Goal: Task Accomplishment & Management: Use online tool/utility

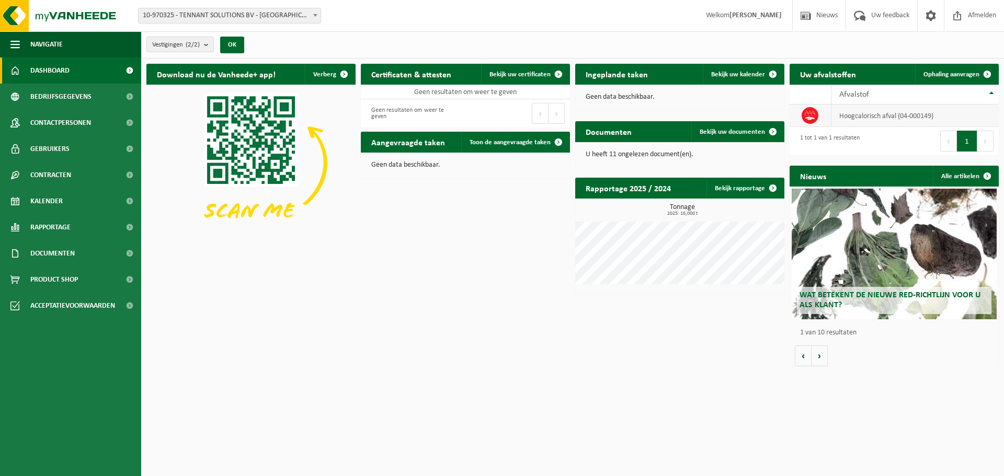
click at [886, 116] on td "hoogcalorisch afval (04-000149)" at bounding box center [914, 116] width 167 height 22
click at [941, 76] on span "Ophaling aanvragen" at bounding box center [951, 74] width 56 height 7
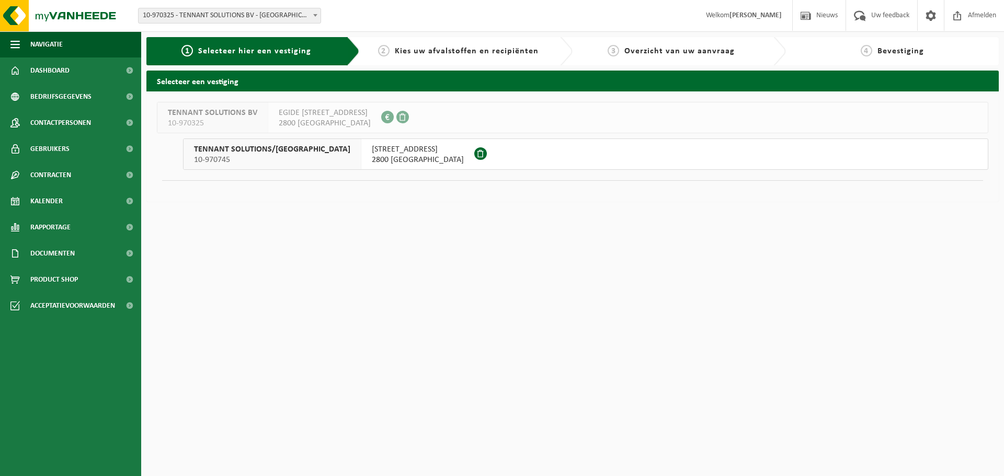
click at [372, 157] on span "2800 MECHELEN" at bounding box center [418, 160] width 92 height 10
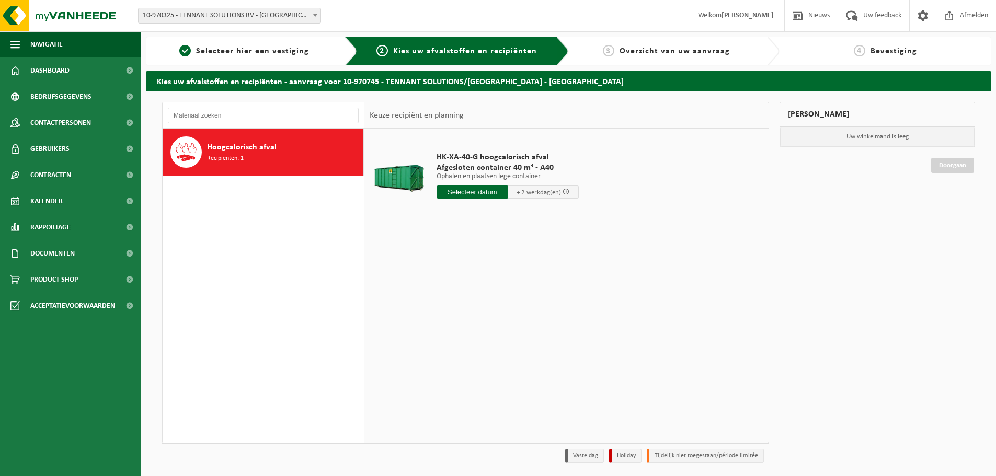
click at [472, 194] on input "text" at bounding box center [472, 192] width 71 height 13
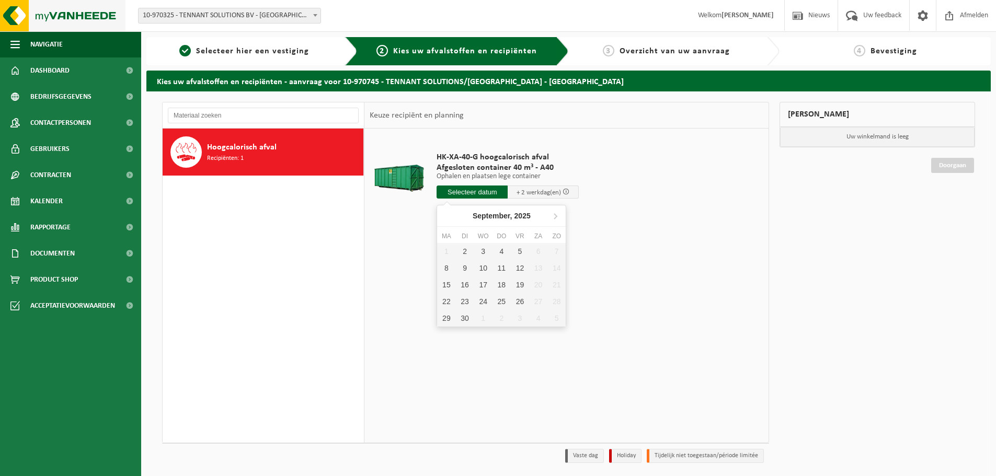
click at [17, 17] on img at bounding box center [62, 15] width 125 height 31
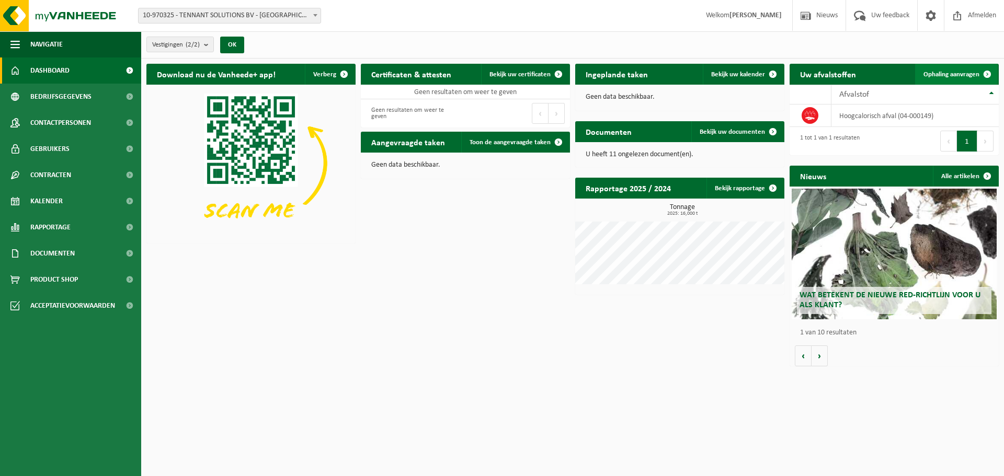
click at [962, 75] on span "Ophaling aanvragen" at bounding box center [951, 74] width 56 height 7
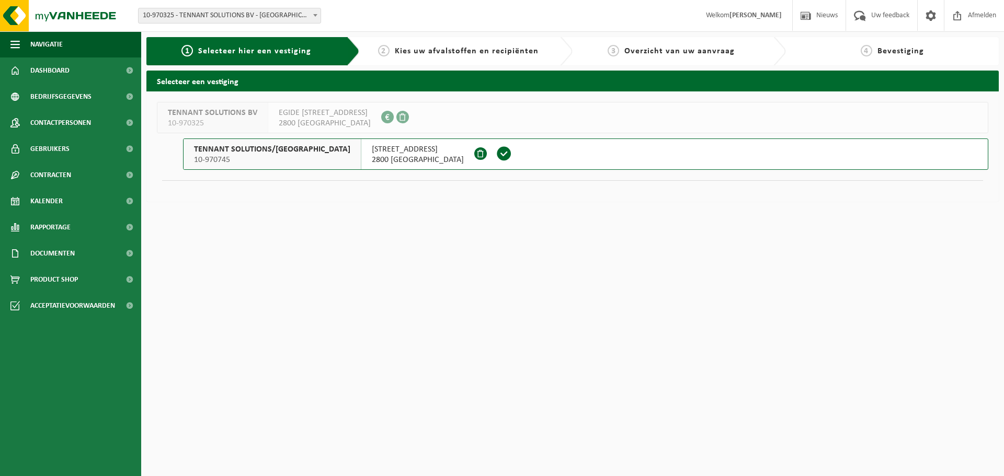
click at [385, 150] on span "KRUISBAAN 64" at bounding box center [418, 149] width 92 height 10
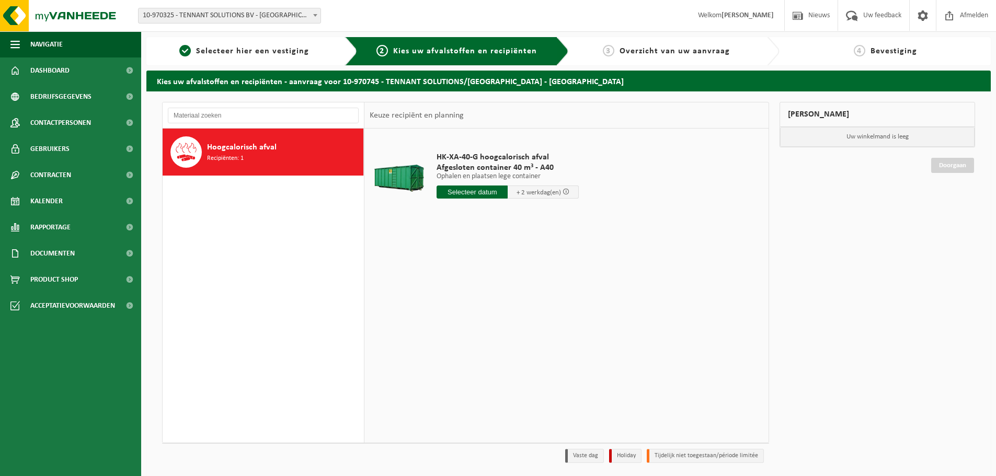
click at [459, 187] on input "text" at bounding box center [472, 192] width 71 height 13
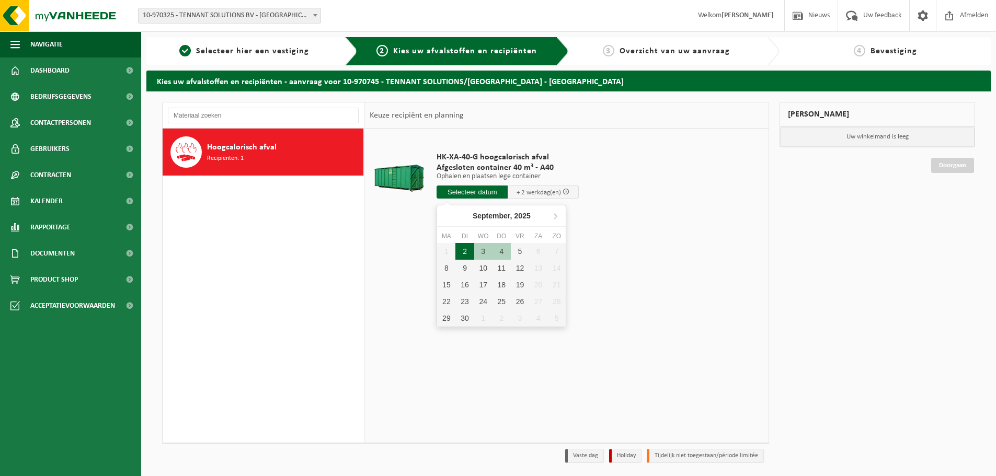
click at [470, 251] on div "2" at bounding box center [464, 251] width 18 height 17
type input "Van 2025-09-02"
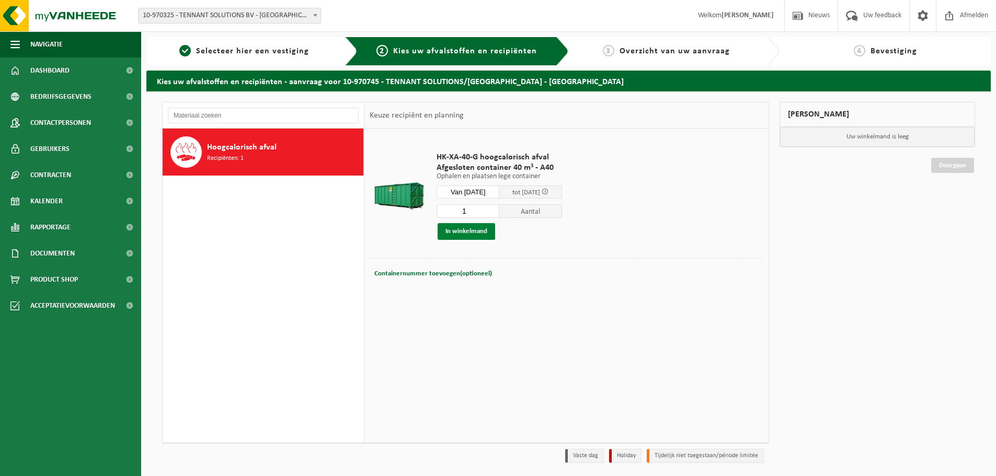
click at [463, 234] on button "In winkelmand" at bounding box center [467, 231] width 58 height 17
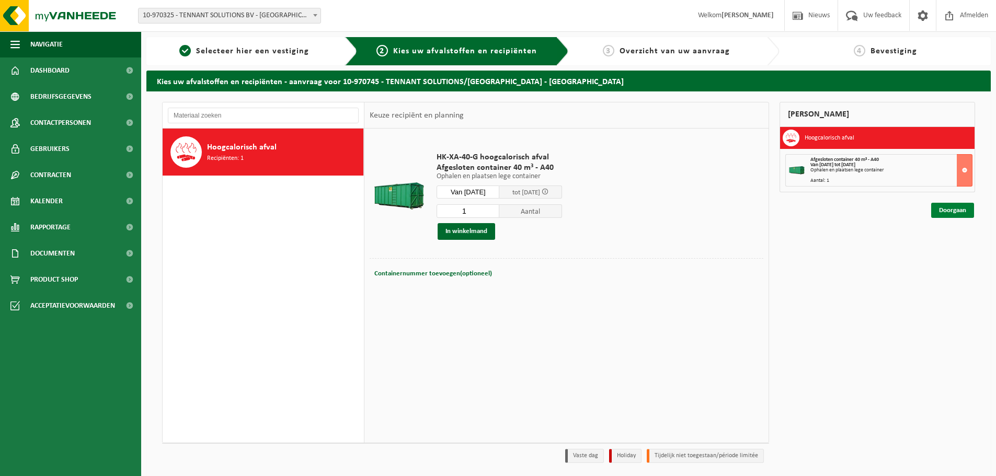
click at [953, 211] on link "Doorgaan" at bounding box center [952, 210] width 43 height 15
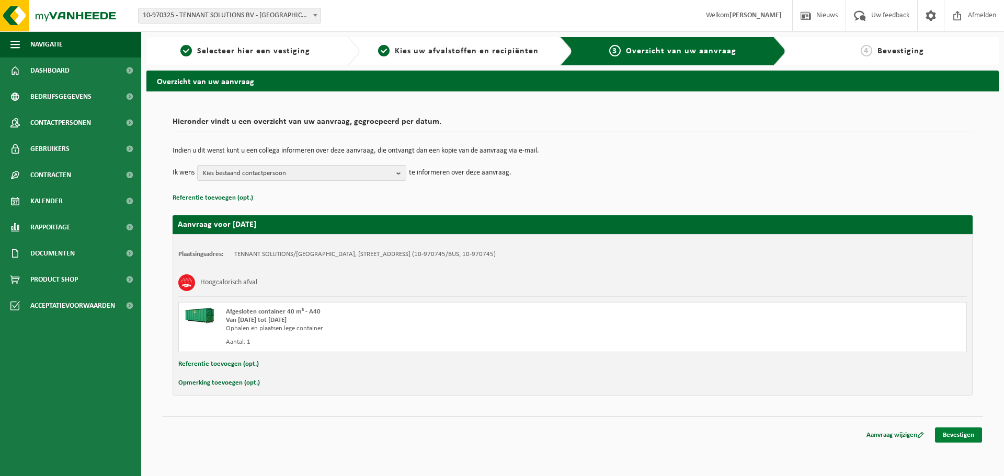
click at [963, 432] on link "Bevestigen" at bounding box center [958, 435] width 47 height 15
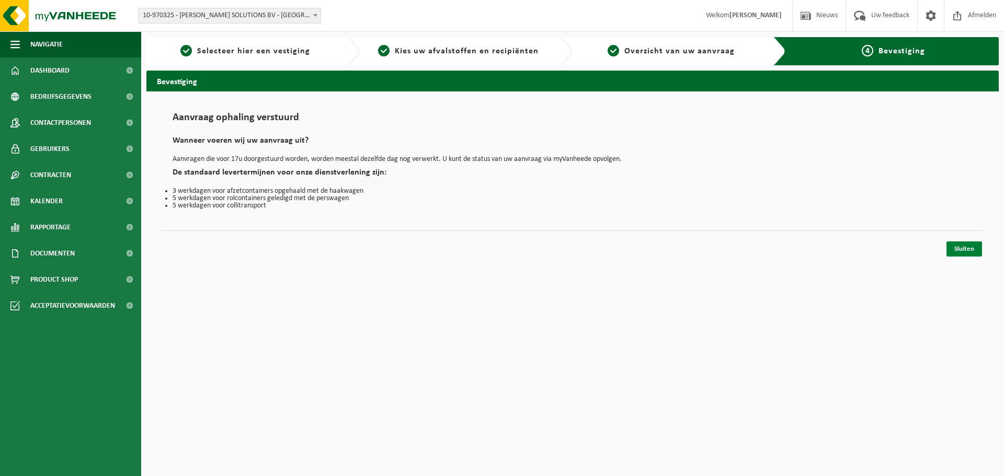
click at [958, 247] on link "Sluiten" at bounding box center [964, 249] width 36 height 15
